Goal: Task Accomplishment & Management: Complete application form

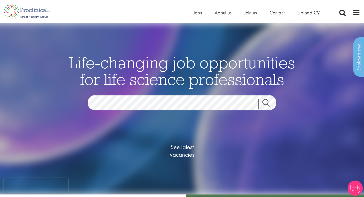
click at [191, 14] on div "Home Jobs About us Join us Contact Upload CV" at bounding box center [180, 9] width 360 height 19
click at [221, 11] on span "About us" at bounding box center [223, 12] width 17 height 7
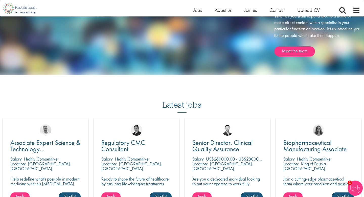
scroll to position [844, 0]
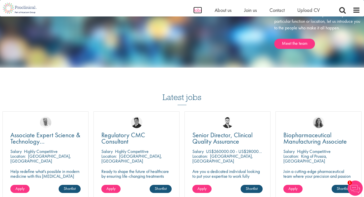
click at [201, 8] on span "Jobs" at bounding box center [197, 10] width 9 height 7
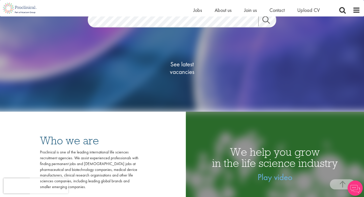
scroll to position [66, 0]
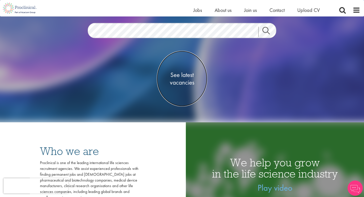
click at [183, 84] on span "See latest vacancies" at bounding box center [182, 78] width 51 height 15
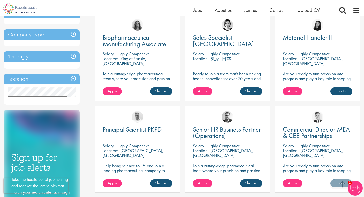
scroll to position [193, 0]
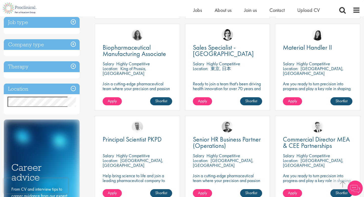
scroll to position [168, 0]
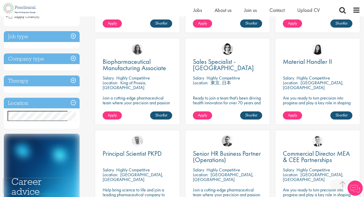
click at [74, 102] on h3 "Location" at bounding box center [42, 103] width 76 height 11
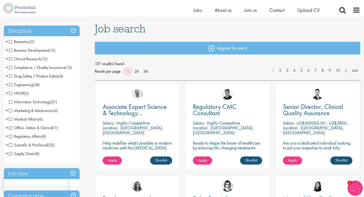
scroll to position [29, 0]
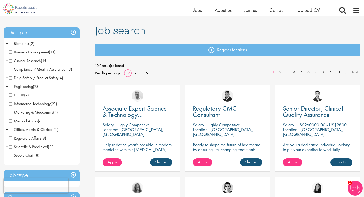
click at [11, 147] on span "Scientific & Preclinical" at bounding box center [28, 146] width 39 height 5
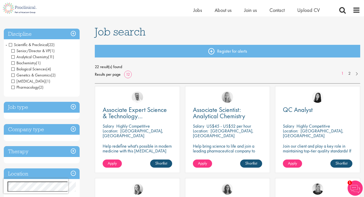
scroll to position [29, 0]
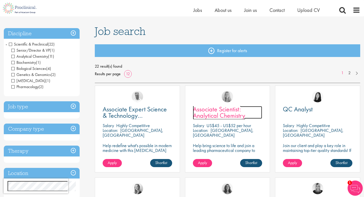
click at [221, 115] on span "Associate Scientist: Analytical Chemistry" at bounding box center [219, 112] width 52 height 15
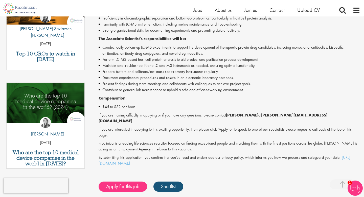
scroll to position [202, 0]
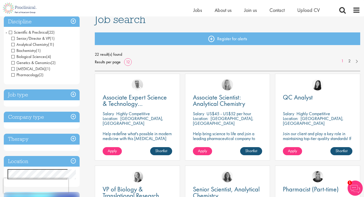
scroll to position [39, 0]
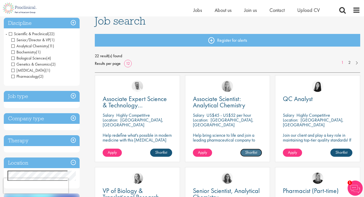
click at [257, 154] on link "Shortlist" at bounding box center [251, 152] width 22 height 8
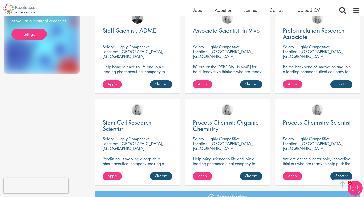
scroll to position [292, 0]
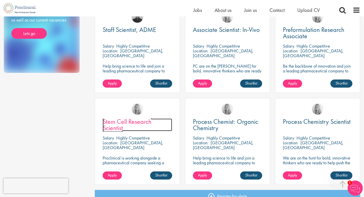
click at [130, 124] on span "Stem Cell Research Scientist" at bounding box center [127, 124] width 49 height 15
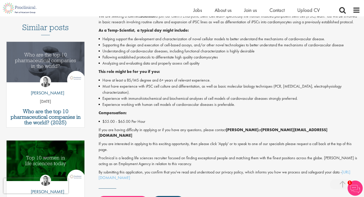
scroll to position [143, 0]
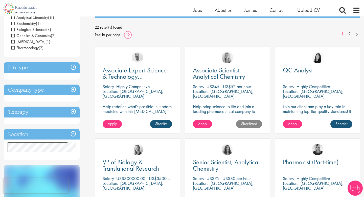
scroll to position [57, 0]
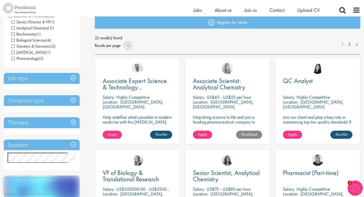
click at [206, 100] on span "Location:" at bounding box center [200, 102] width 15 height 6
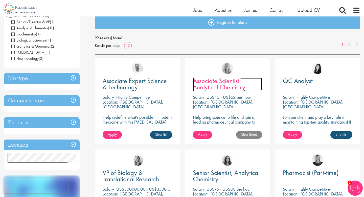
click at [199, 83] on span "Associate Scientist: Analytical Chemistry" at bounding box center [219, 83] width 52 height 15
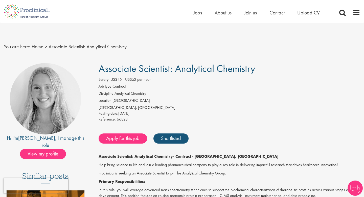
scroll to position [3, 0]
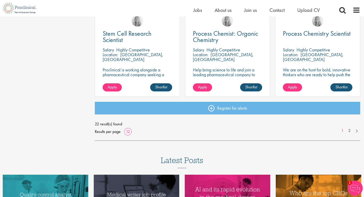
scroll to position [380, 0]
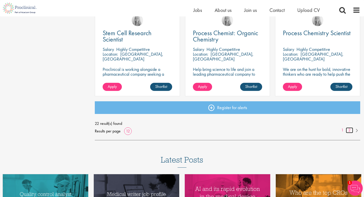
click at [349, 129] on link "2" at bounding box center [349, 130] width 7 height 6
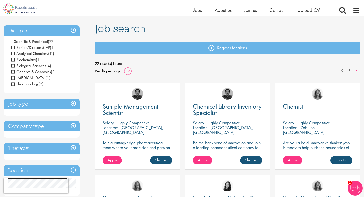
scroll to position [31, 0]
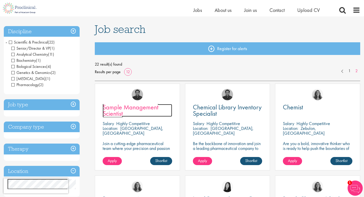
click at [136, 109] on span "Sample Management Scientist" at bounding box center [131, 110] width 56 height 15
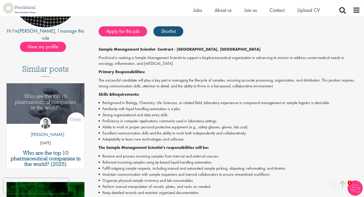
scroll to position [100, 0]
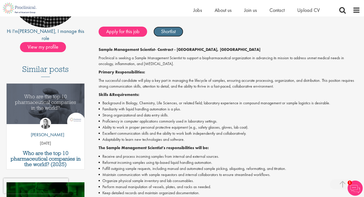
click at [166, 35] on link "Shortlist" at bounding box center [168, 32] width 30 height 10
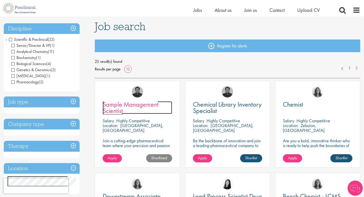
click at [123, 108] on span "Sample Management Scientist" at bounding box center [131, 107] width 56 height 15
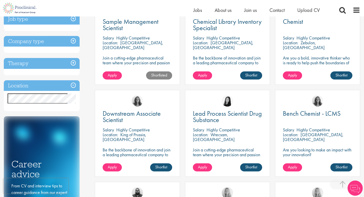
scroll to position [117, 0]
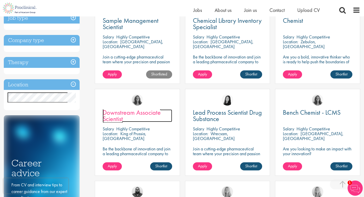
click at [128, 114] on span "Downstream Associate Scientist" at bounding box center [132, 115] width 58 height 15
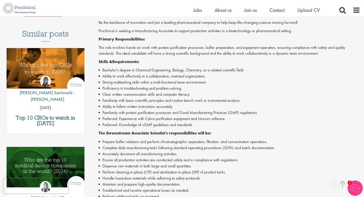
scroll to position [148, 0]
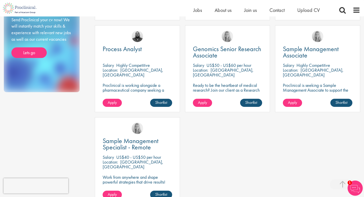
scroll to position [277, 0]
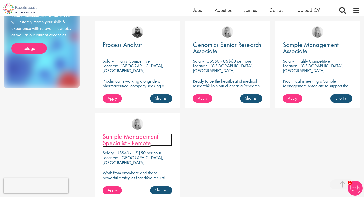
click at [134, 138] on span "Sample Management Specialist - Remote" at bounding box center [131, 139] width 56 height 15
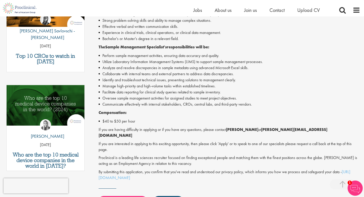
scroll to position [200, 0]
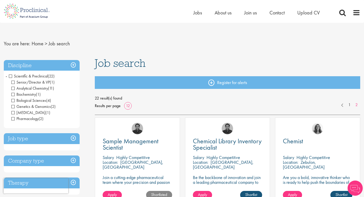
scroll to position [3, 0]
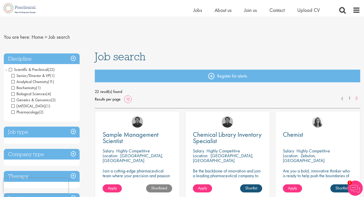
click at [10, 69] on span "Scientific & Preclinical" at bounding box center [28, 69] width 39 height 5
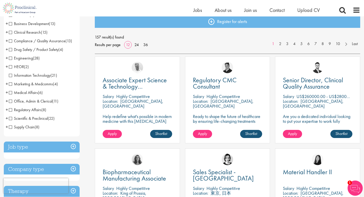
scroll to position [58, 0]
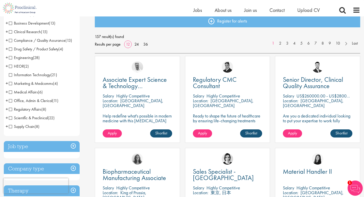
click at [73, 146] on h3 "Job type" at bounding box center [42, 146] width 76 height 11
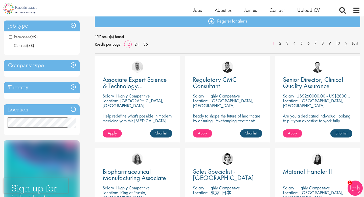
click at [26, 38] on span "Permanent" at bounding box center [20, 36] width 22 height 5
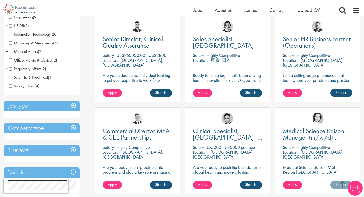
scroll to position [105, 0]
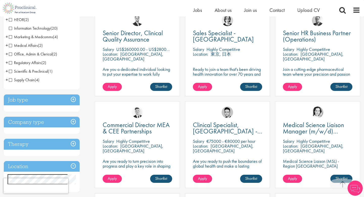
click at [72, 101] on h3 "Job type" at bounding box center [42, 99] width 76 height 11
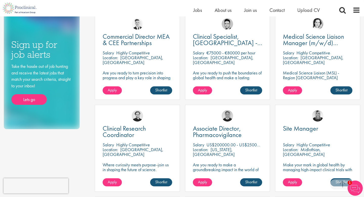
scroll to position [192, 0]
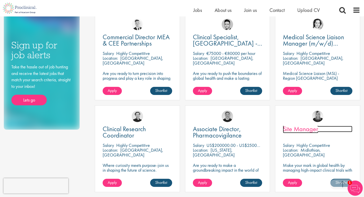
click at [292, 126] on span "Site Manager" at bounding box center [300, 128] width 35 height 9
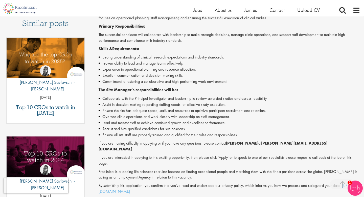
scroll to position [157, 0]
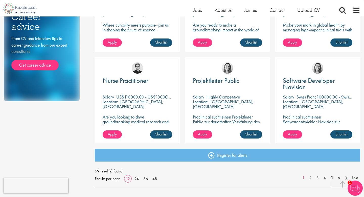
scroll to position [332, 0]
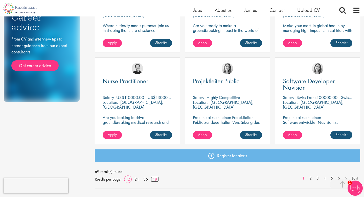
click at [154, 179] on link "48" at bounding box center [155, 178] width 8 height 5
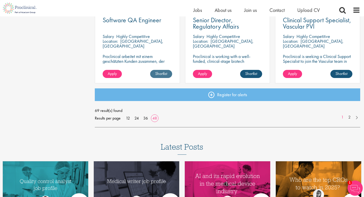
scroll to position [1485, 0]
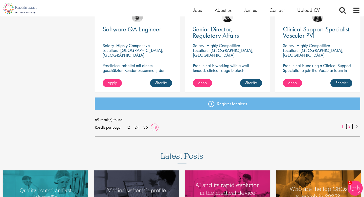
click at [350, 126] on link "2" at bounding box center [349, 126] width 7 height 6
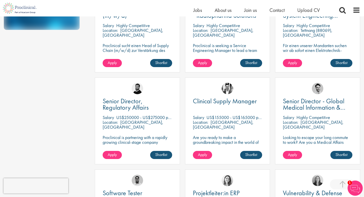
scroll to position [398, 0]
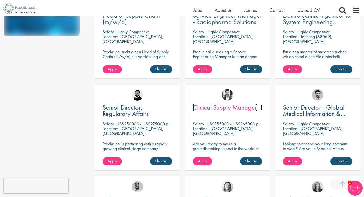
click at [242, 108] on span "Clinical Supply Manager" at bounding box center [225, 107] width 64 height 9
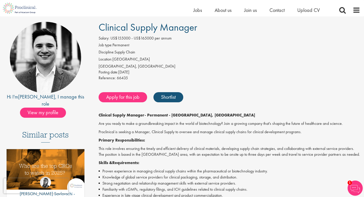
scroll to position [35, 0]
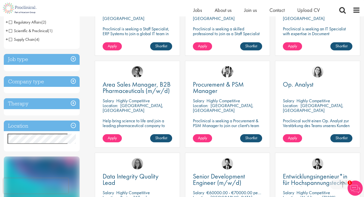
scroll to position [151, 0]
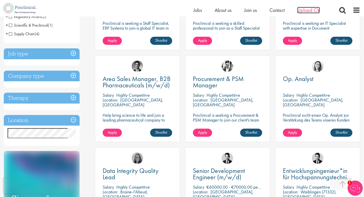
click at [311, 7] on span "Upload CV" at bounding box center [308, 10] width 23 height 7
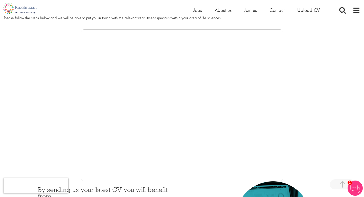
scroll to position [83, 0]
